Goal: Check status: Check status

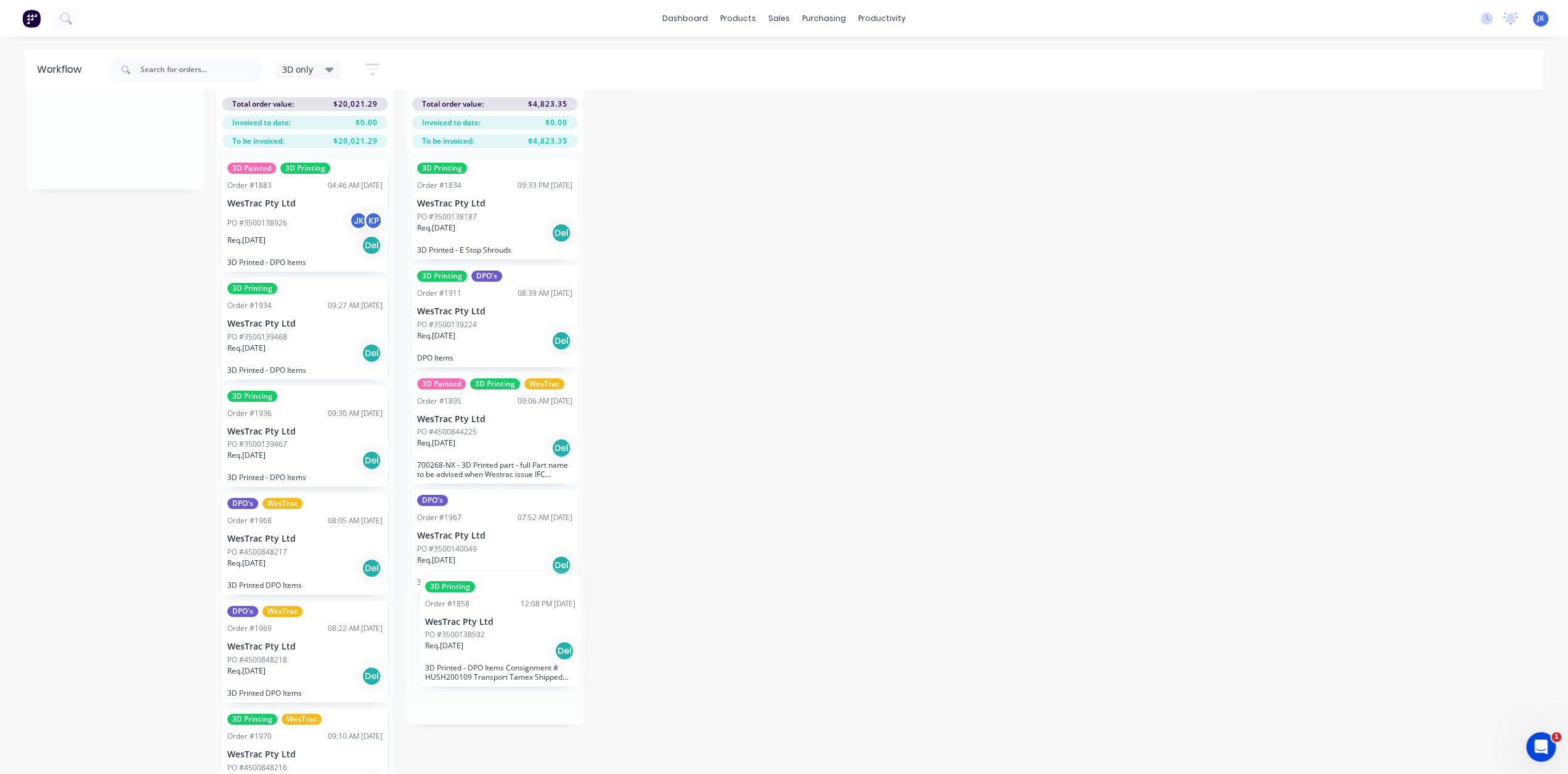
drag, startPoint x: 285, startPoint y: 210, endPoint x: 485, endPoint y: 644, distance: 477.9
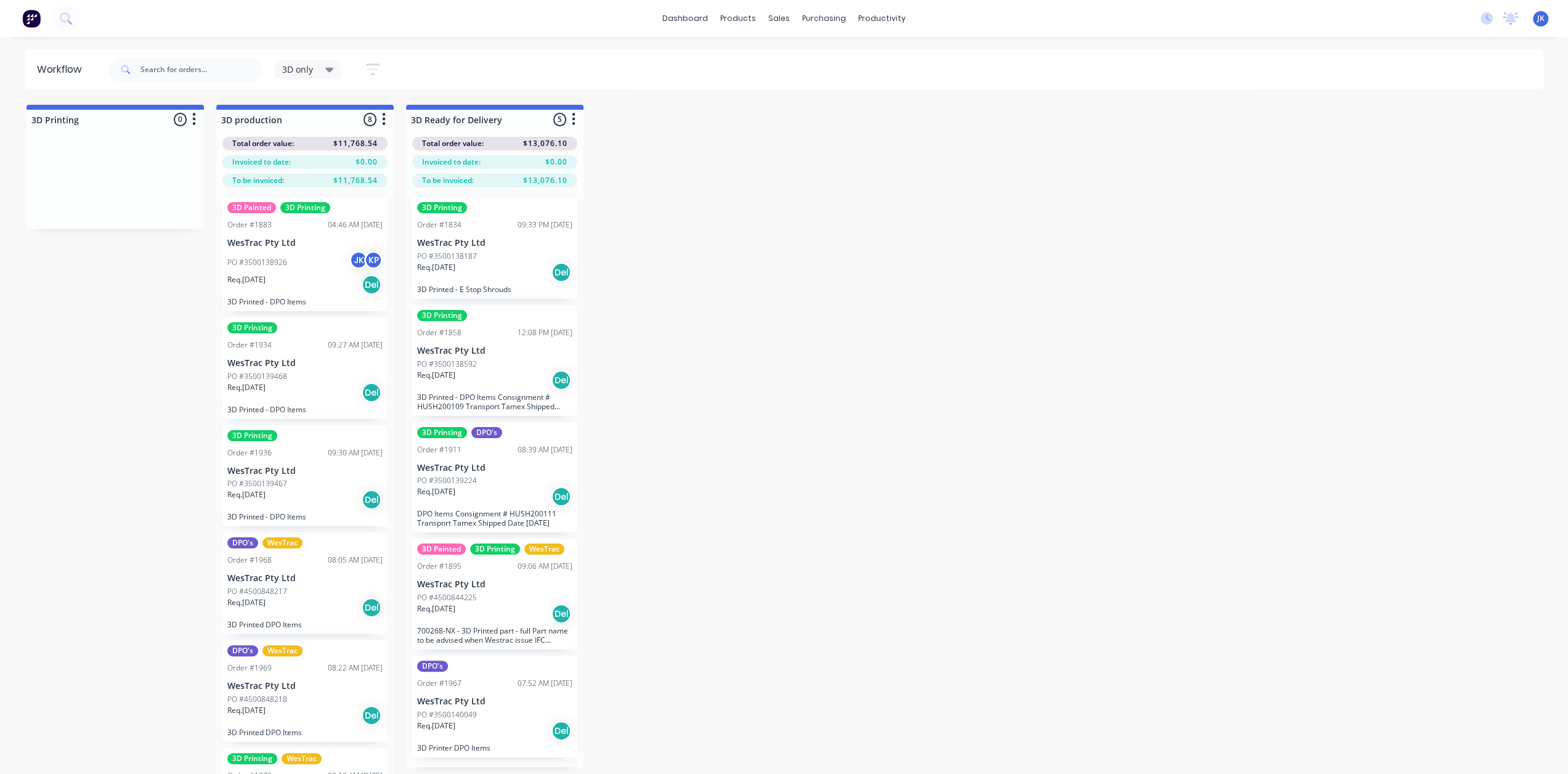
click at [493, 486] on div "Req. 30/09/25 Del" at bounding box center [495, 496] width 155 height 21
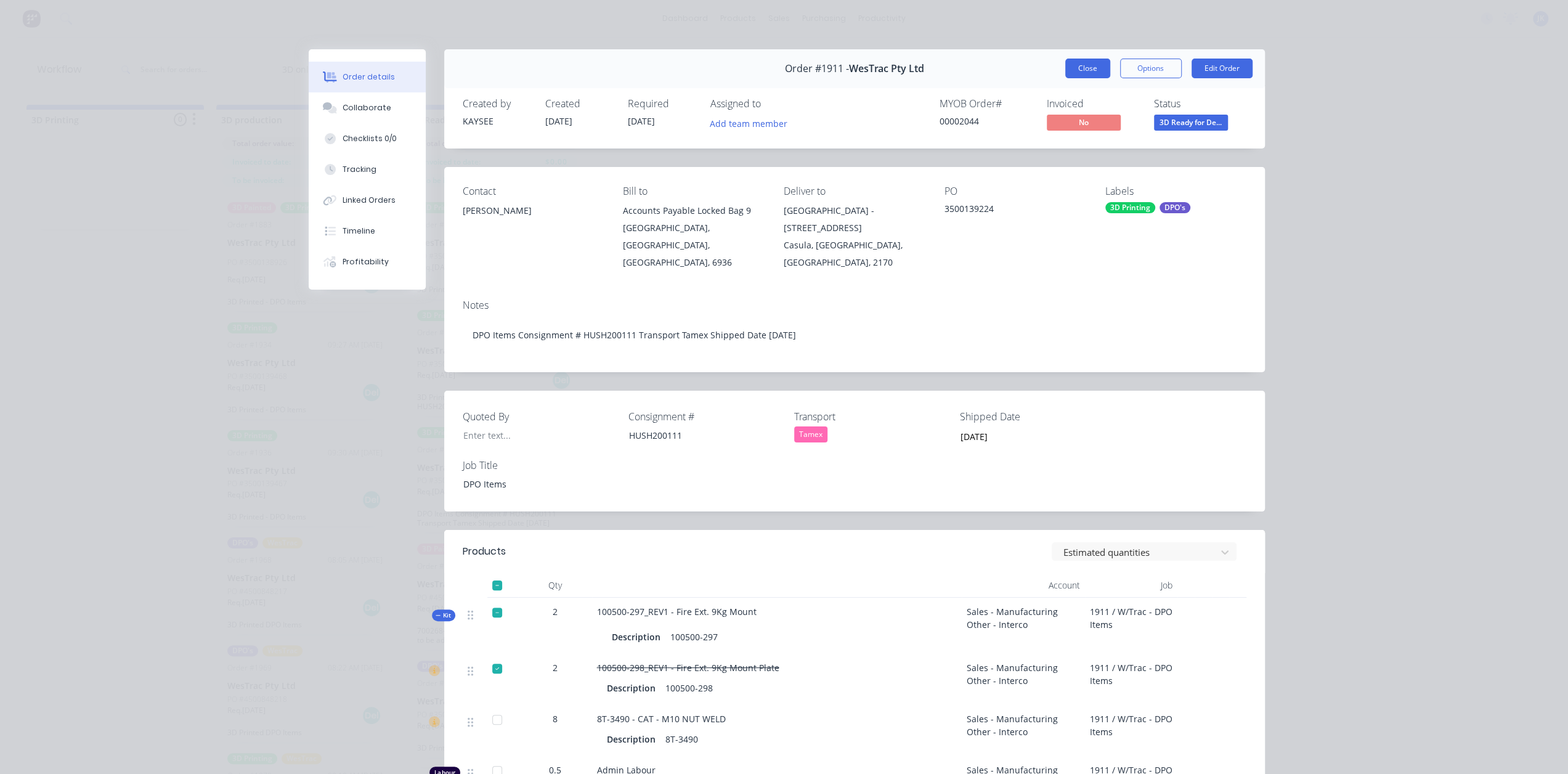
click at [1087, 61] on button "Close" at bounding box center [1088, 68] width 45 height 20
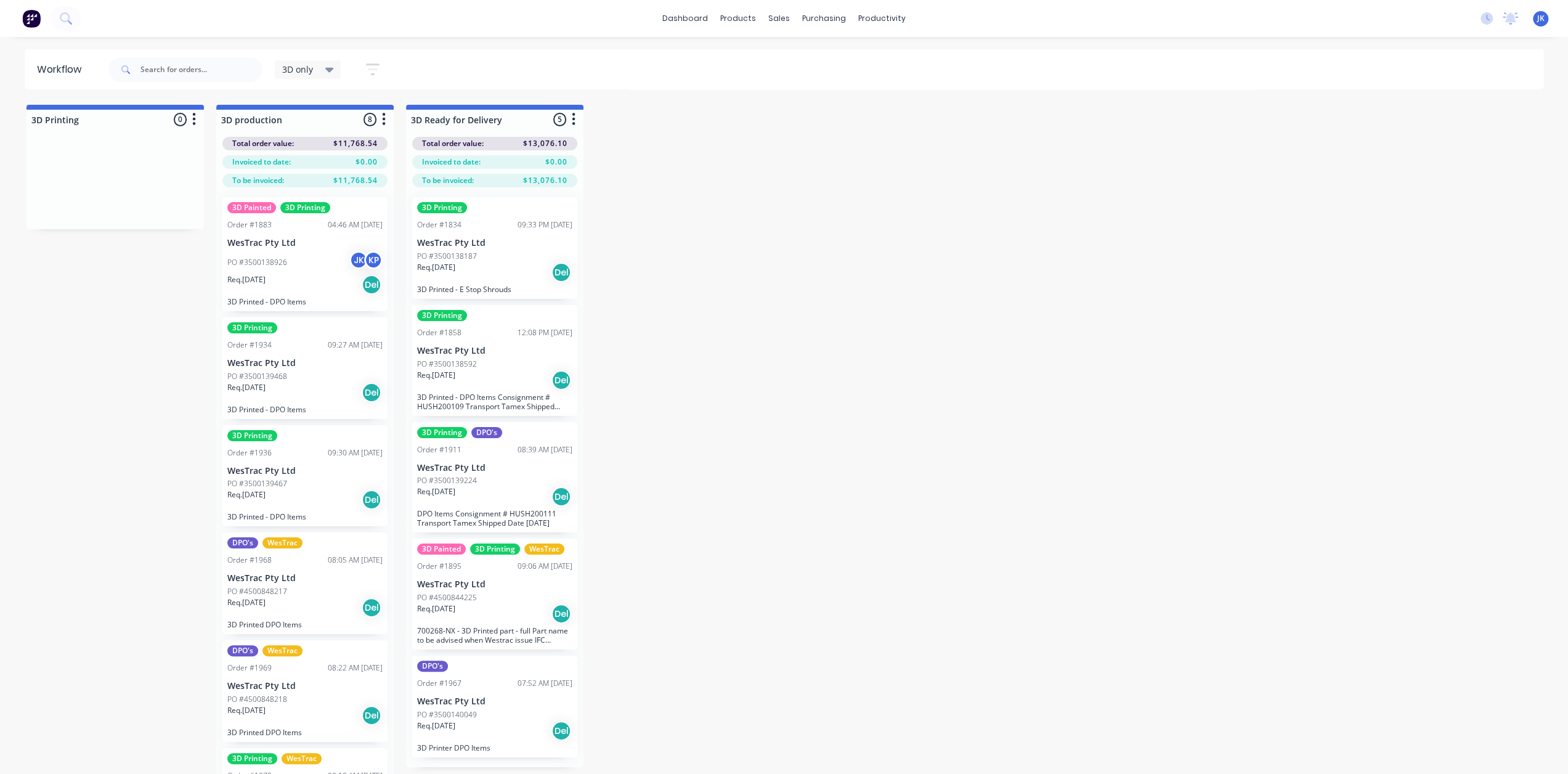
click at [529, 594] on div "PO #4500844225" at bounding box center [495, 598] width 155 height 11
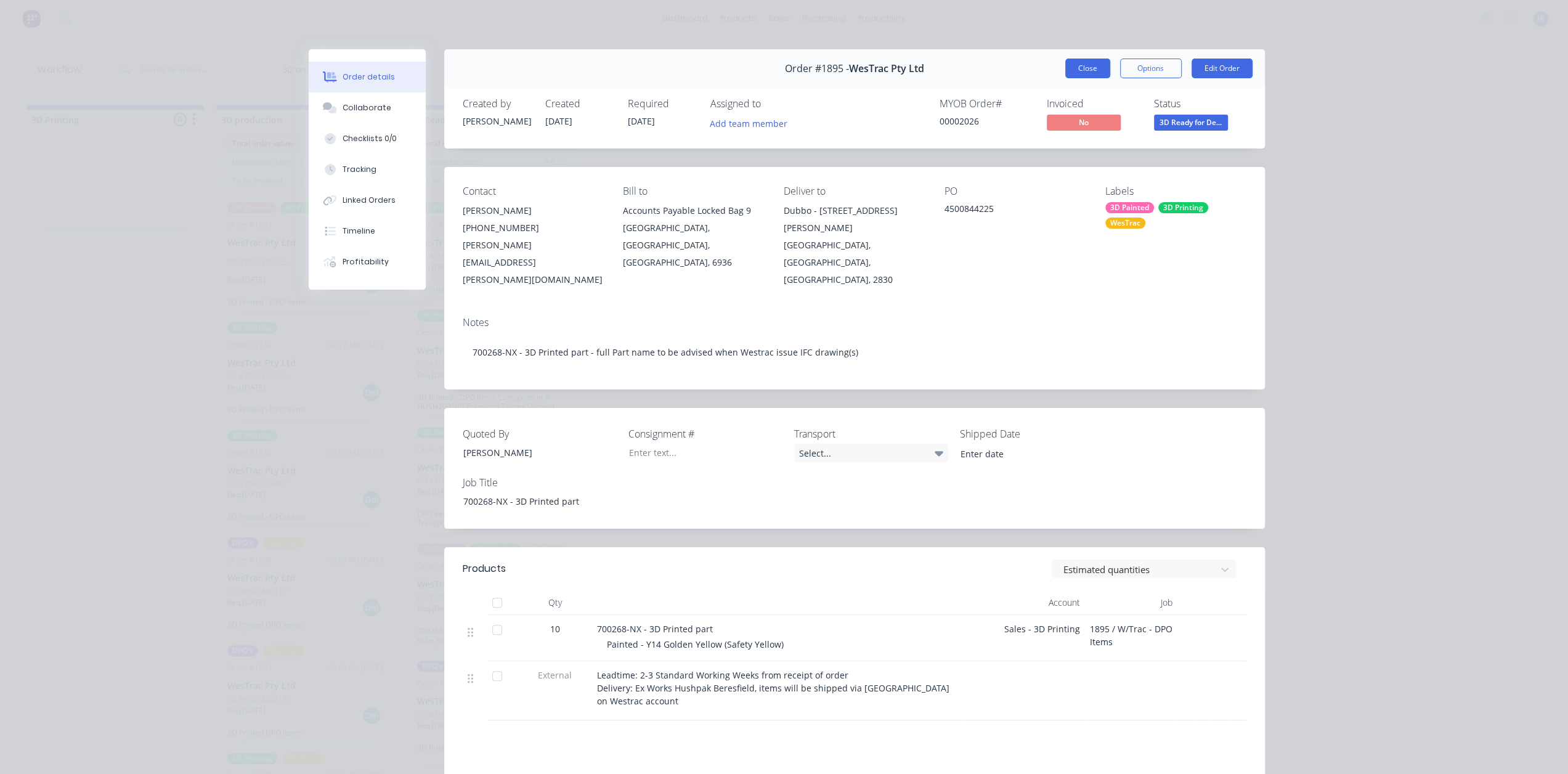
click at [1076, 66] on button "Close" at bounding box center [1088, 68] width 45 height 20
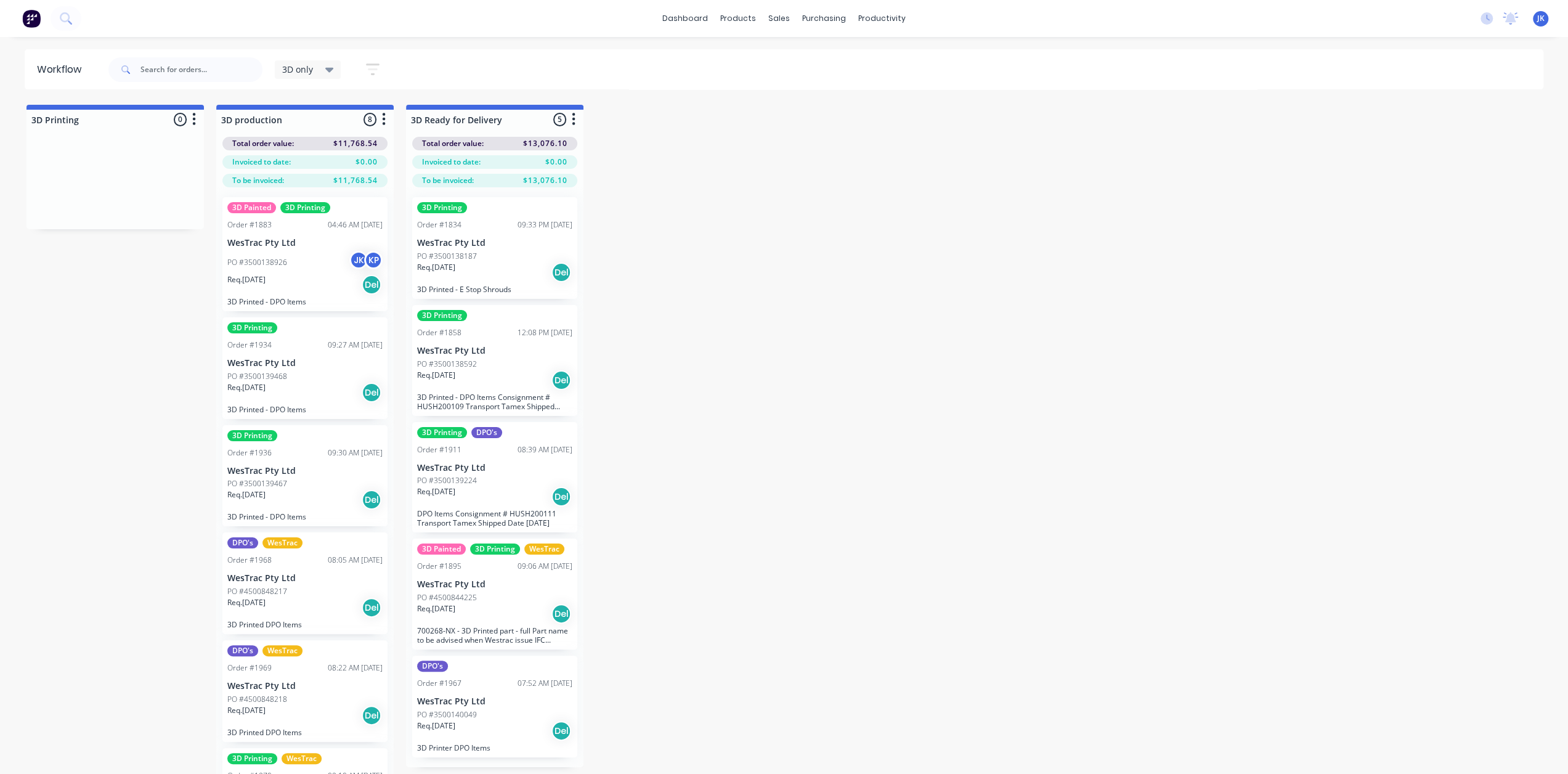
scroll to position [48, 0]
